Goal: Task Accomplishment & Management: Complete application form

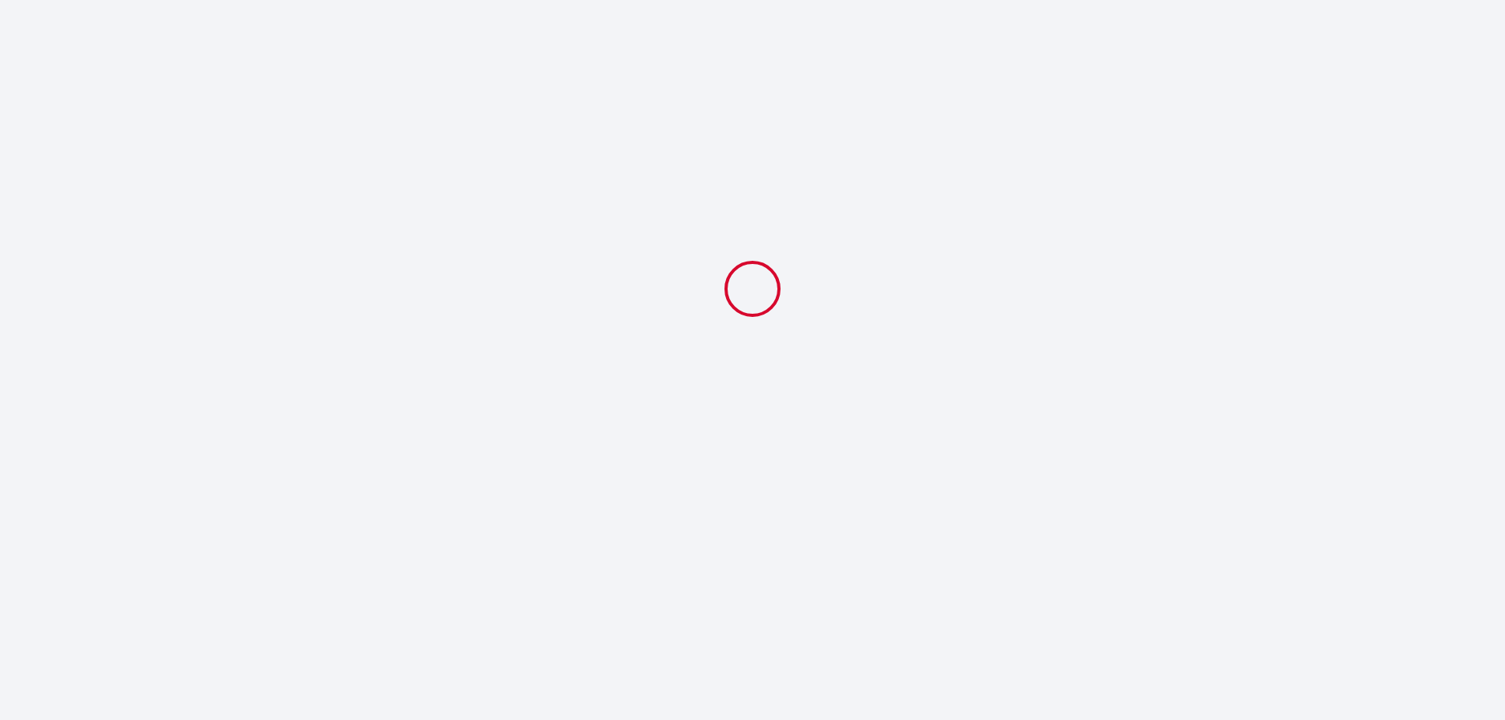
select select
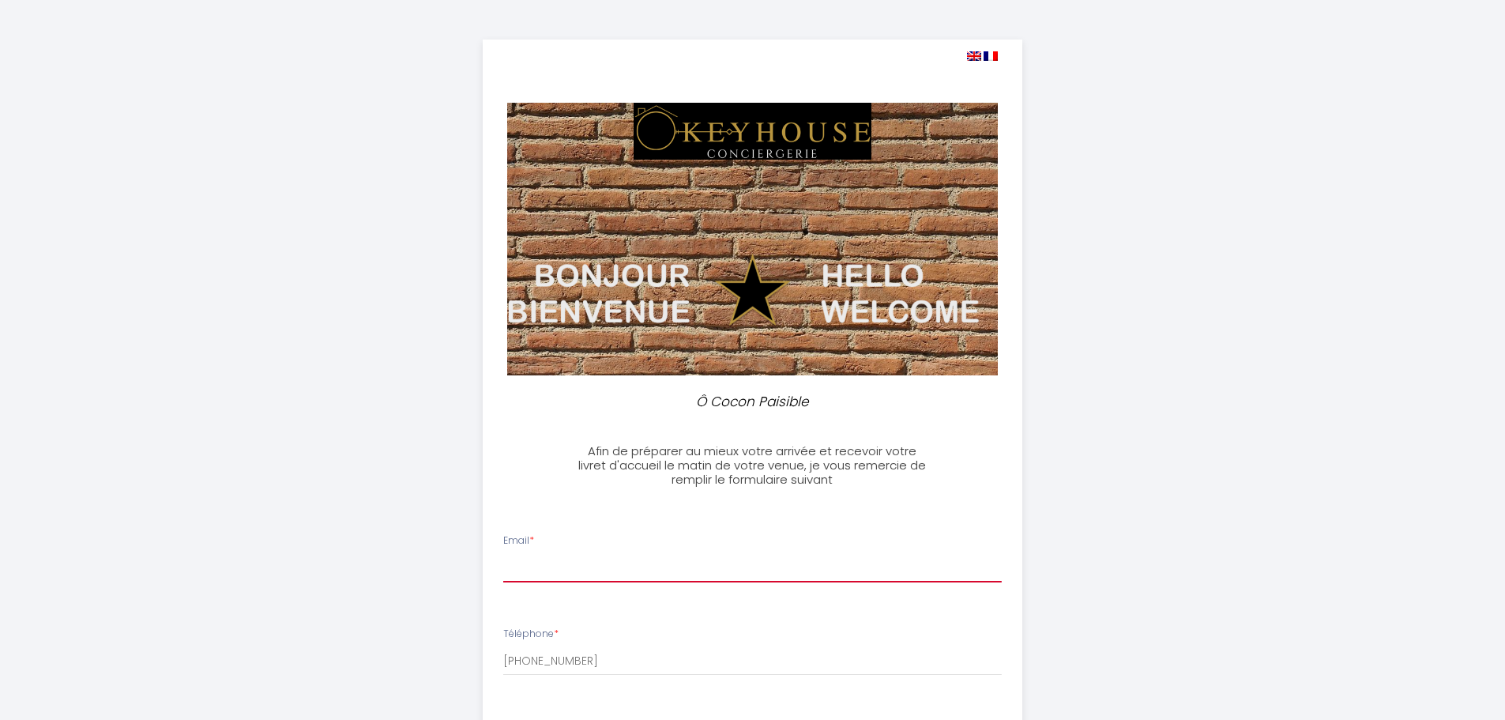
click at [665, 565] on input "Email *" at bounding box center [752, 568] width 498 height 28
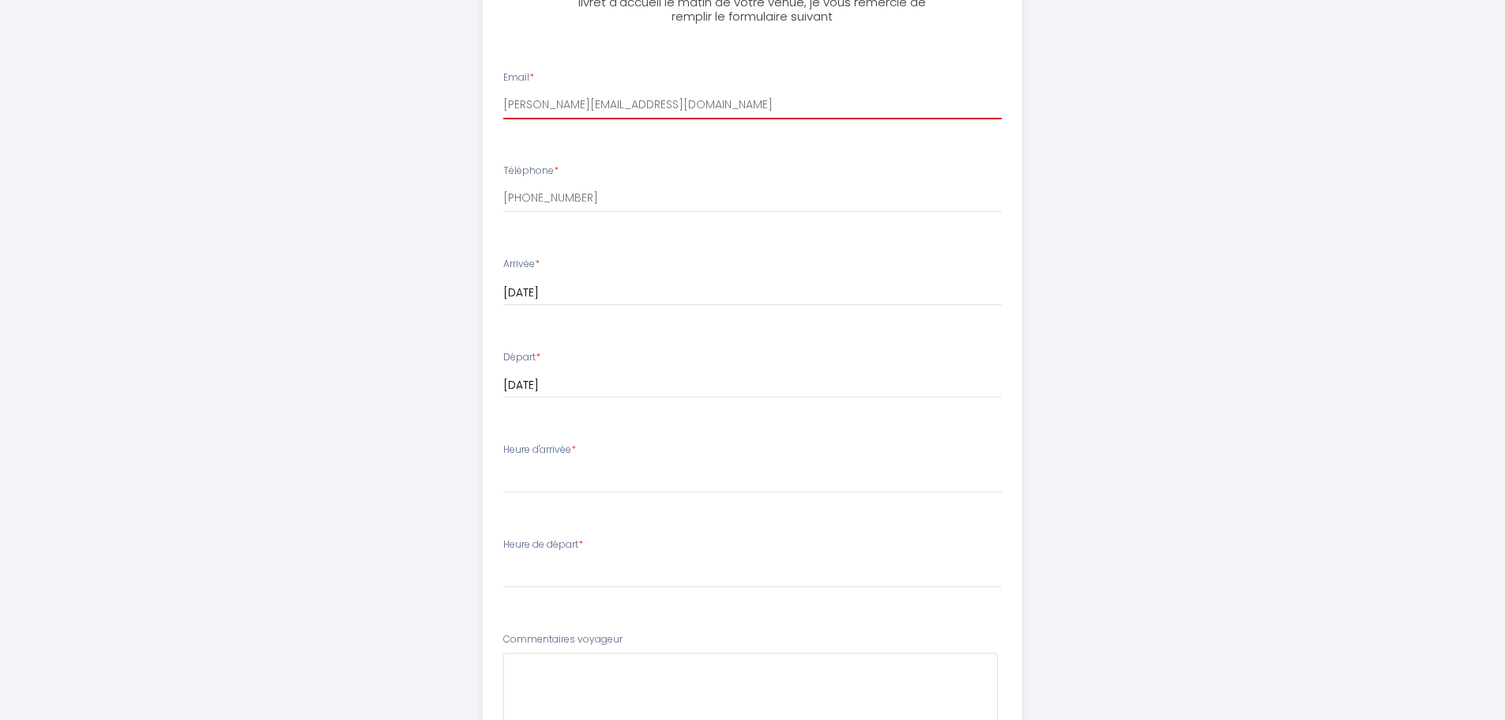
scroll to position [490, 0]
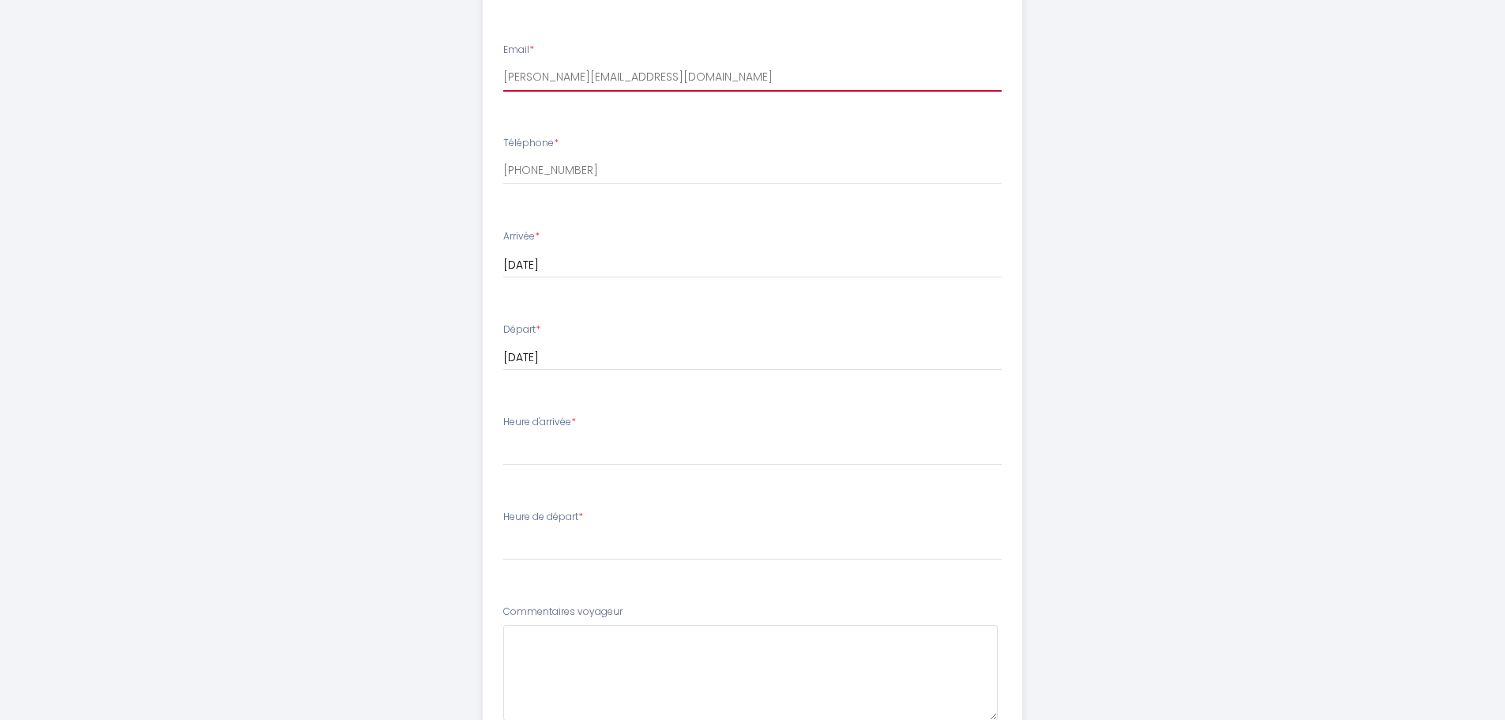
type input "[PERSON_NAME][EMAIL_ADDRESS][DOMAIN_NAME]"
click at [525, 440] on select "17:00 17:30 18:00 18:30 19:00 19:30 20:00 20:30 21:00 21:30 22:00 22:30 23:00" at bounding box center [752, 450] width 498 height 30
select select "18:00"
click at [503, 435] on select "17:00 17:30 18:00 18:30 19:00 19:30 20:00 20:30 21:00 21:30 22:00 22:30 23:00" at bounding box center [752, 450] width 498 height 30
click at [520, 546] on select "00:00 00:30 01:00 01:30 02:00 02:30 03:00 03:30 04:00 04:30 05:00 05:30 06:00 0…" at bounding box center [752, 545] width 498 height 30
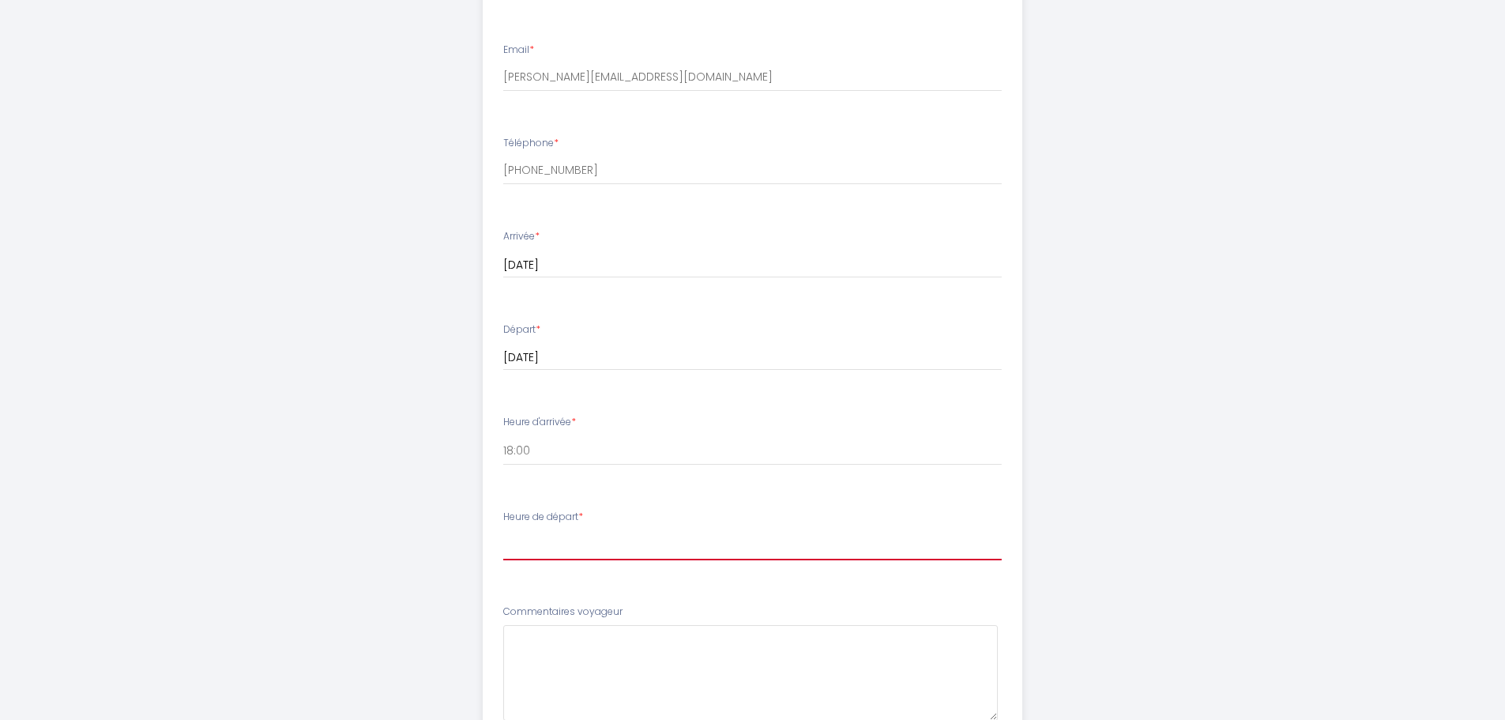
select select "07:00"
click at [503, 530] on select "00:00 00:30 01:00 01:30 02:00 02:30 03:00 03:30 04:00 04:30 05:00 05:30 06:00 0…" at bounding box center [752, 545] width 498 height 30
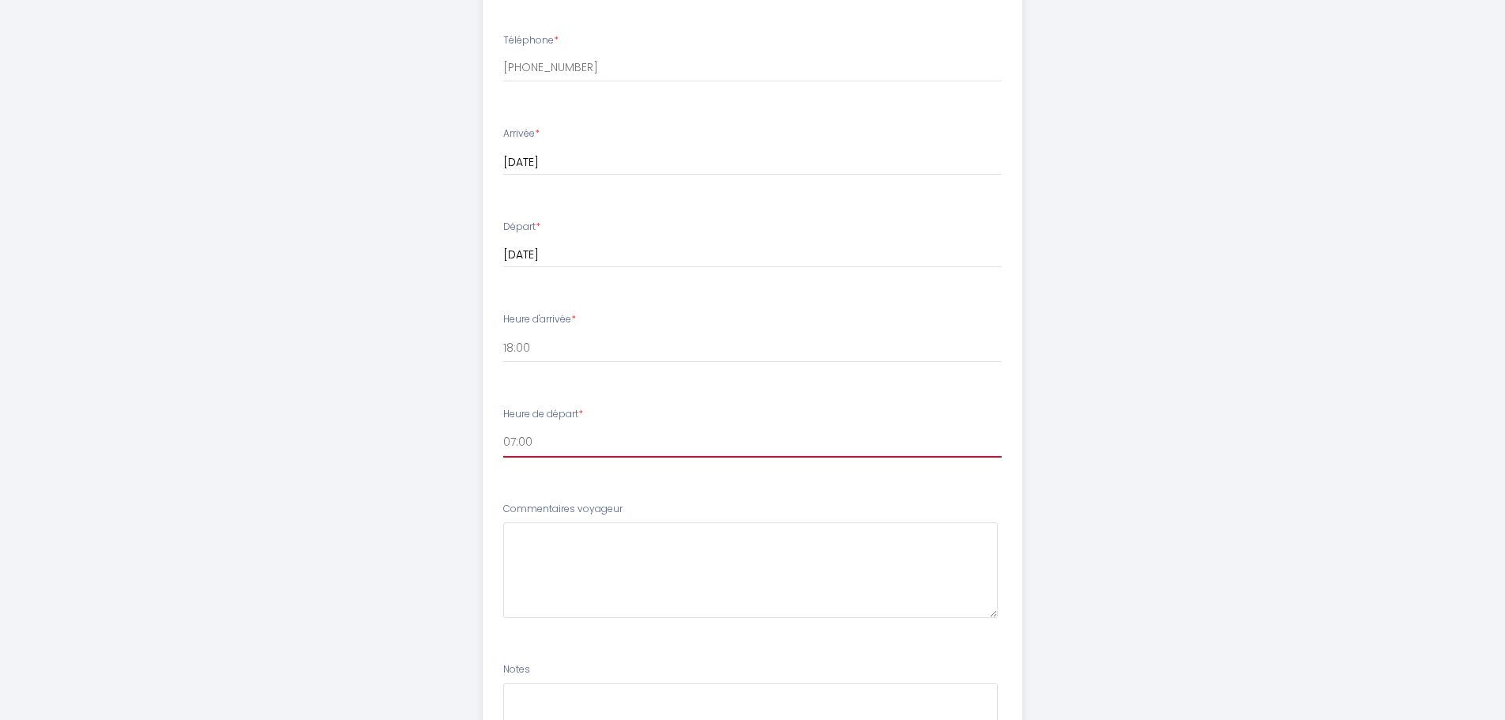
scroll to position [615, 0]
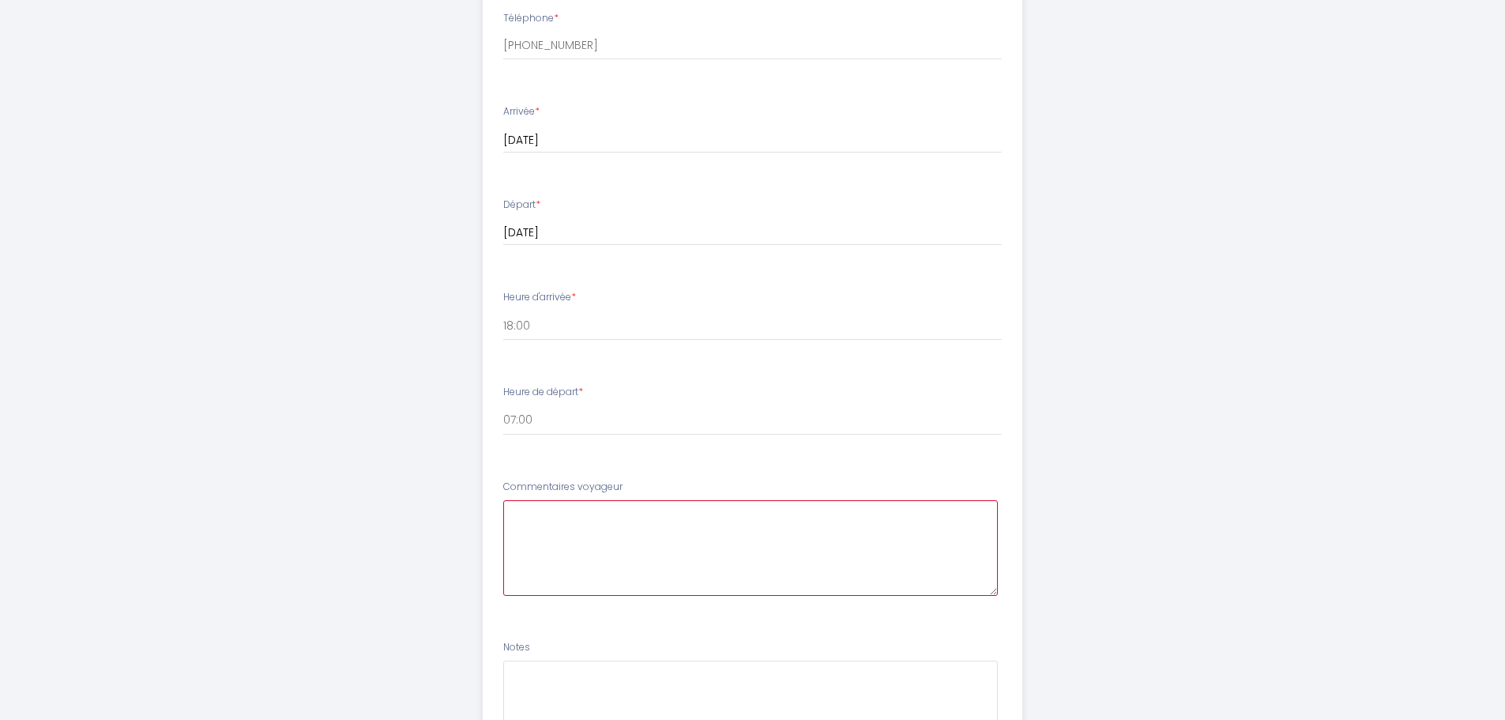
click at [618, 532] on voyageur6 at bounding box center [750, 548] width 494 height 96
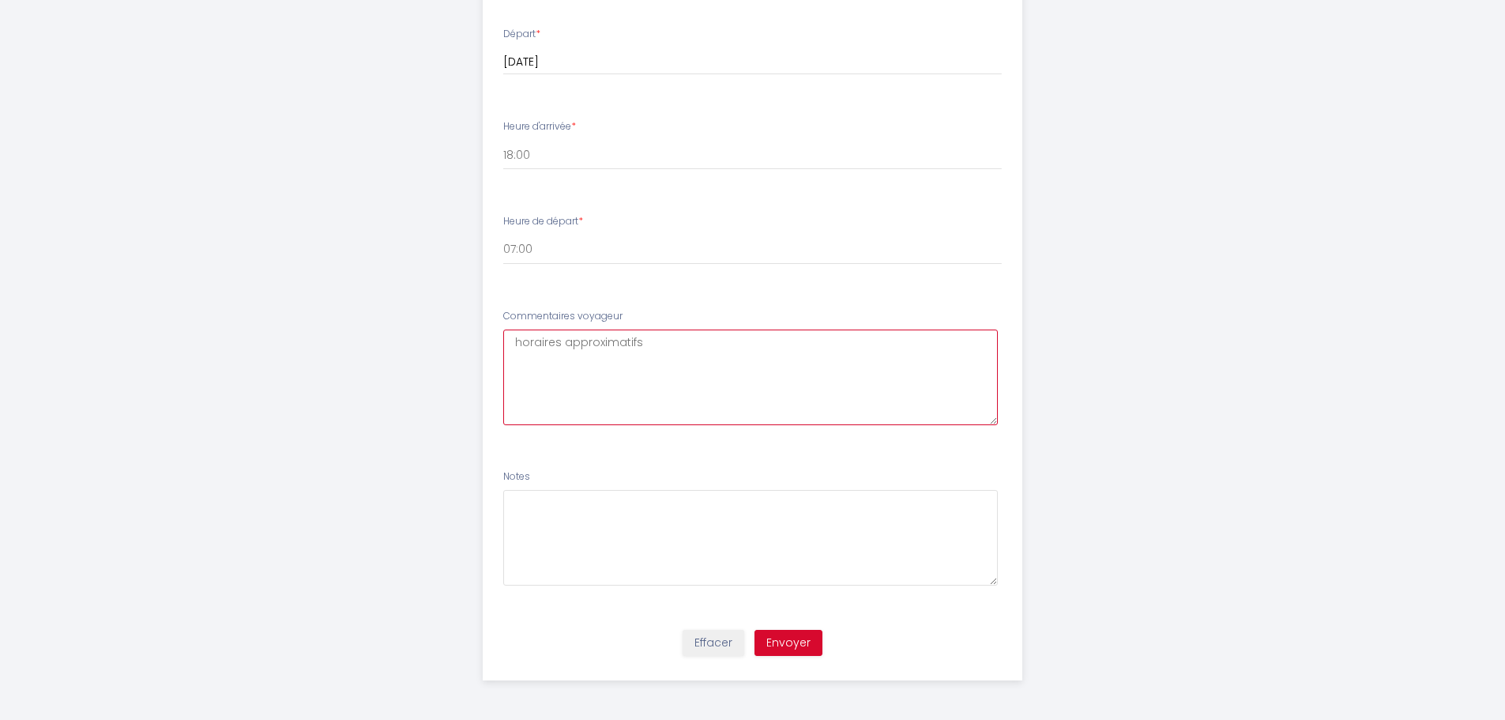
type voyageur6 "horaires approximatifs"
click at [787, 637] on button "Envoyer" at bounding box center [788, 642] width 68 height 27
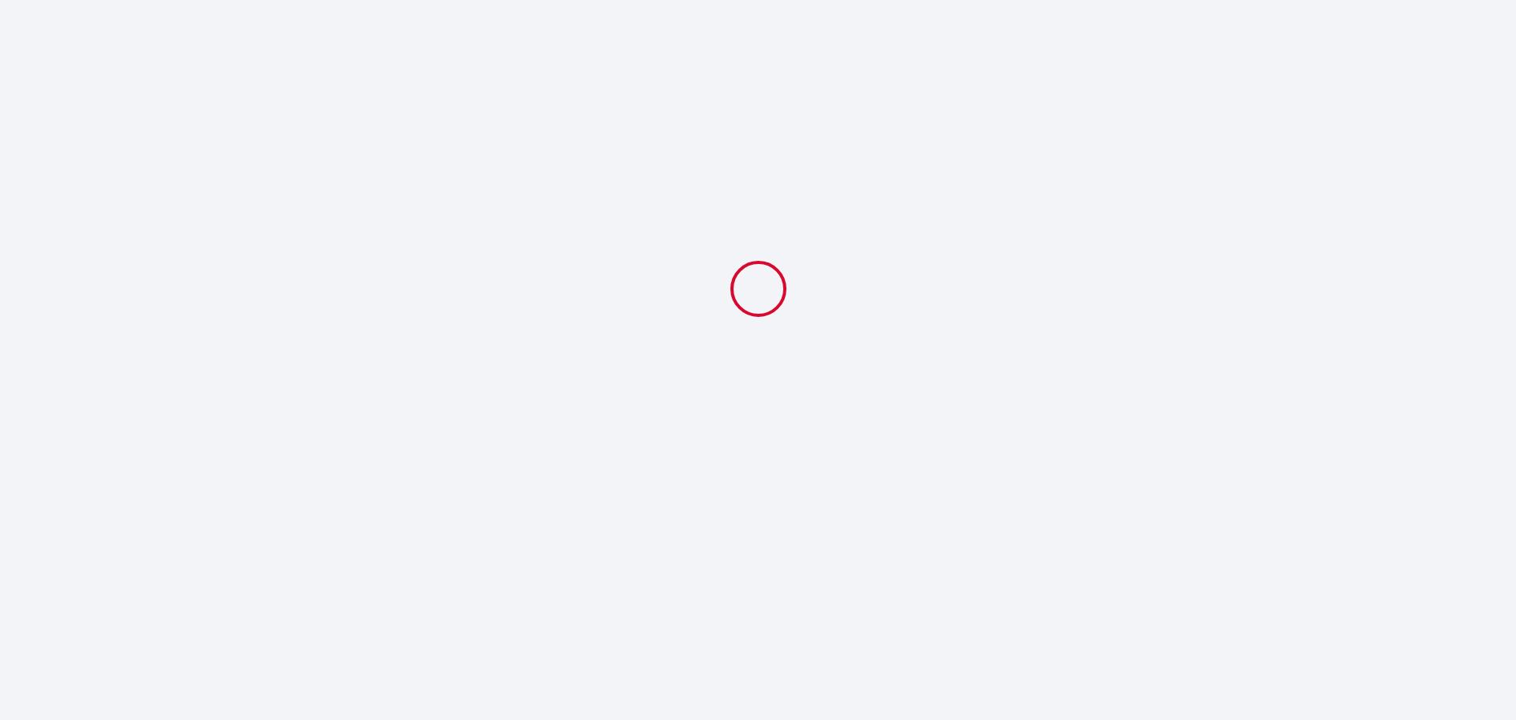
select select "18:00"
select select "07:00"
